Goal: Information Seeking & Learning: Get advice/opinions

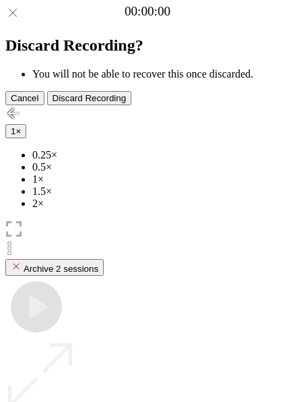
scroll to position [120, 0]
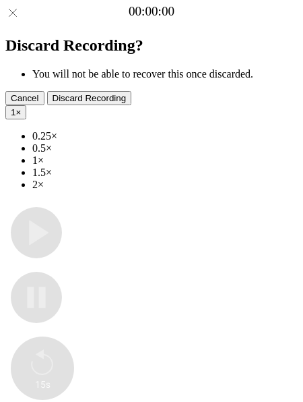
type input "**********"
